Goal: Navigation & Orientation: Find specific page/section

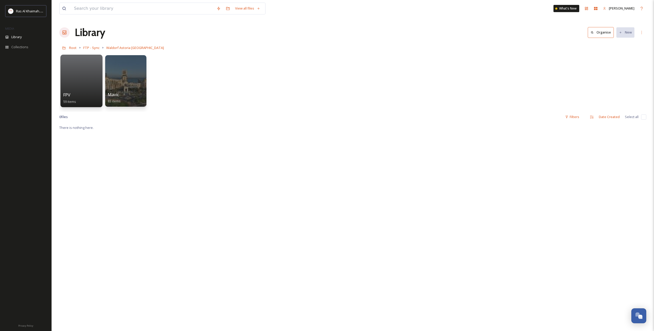
click at [87, 78] on div at bounding box center [81, 81] width 42 height 53
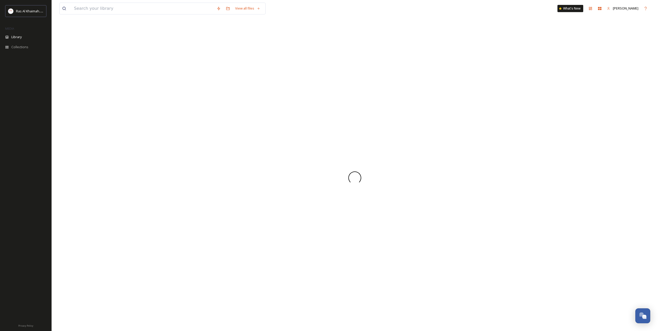
click at [86, 78] on div at bounding box center [354, 178] width 591 height 306
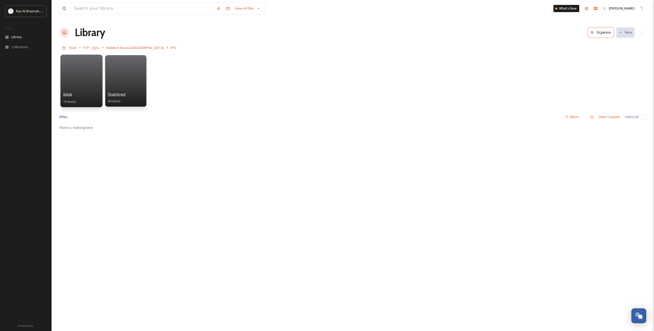
click at [85, 87] on div at bounding box center [81, 81] width 42 height 53
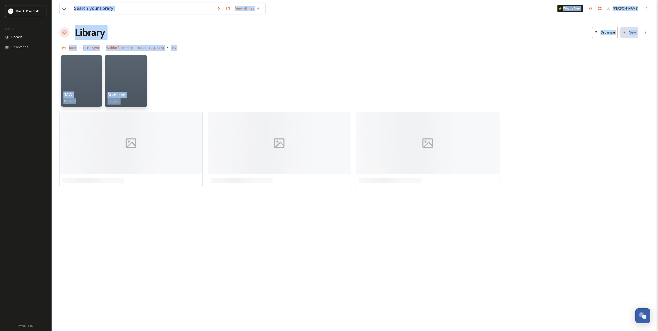
click at [136, 82] on div at bounding box center [126, 81] width 42 height 53
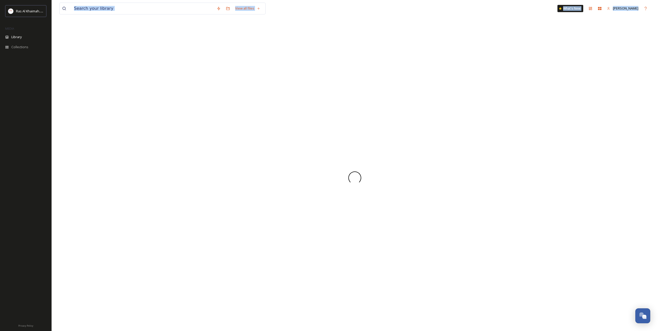
click at [136, 82] on div at bounding box center [354, 178] width 591 height 306
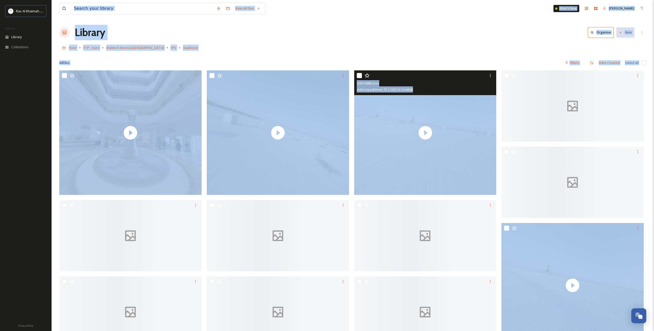
click at [408, 45] on div "Root FTP - Sync Waldorf Astoria Ras Al Khaimah FPV Stablized" at bounding box center [352, 48] width 587 height 10
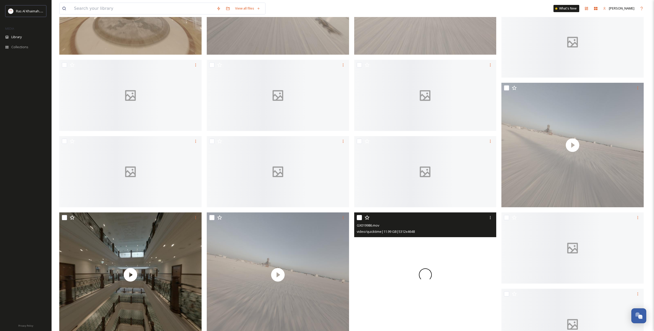
scroll to position [141, 0]
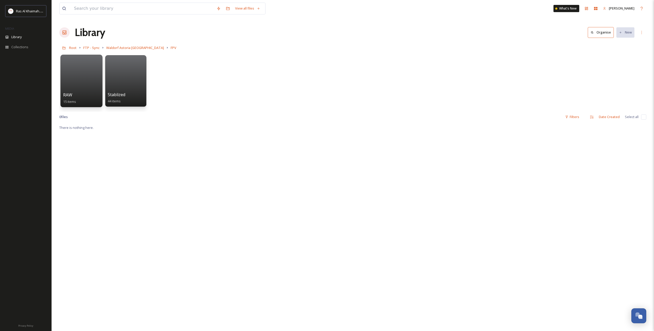
click at [84, 89] on div at bounding box center [81, 81] width 42 height 53
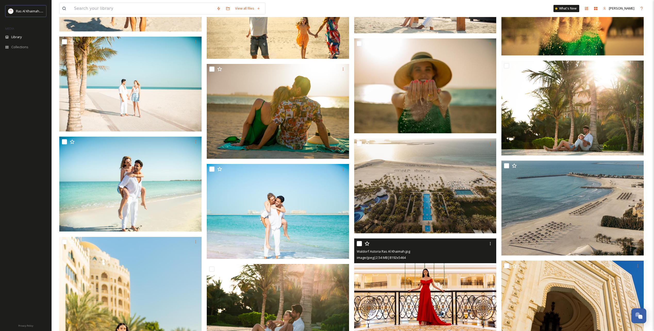
scroll to position [722, 0]
